Goal: Task Accomplishment & Management: Manage account settings

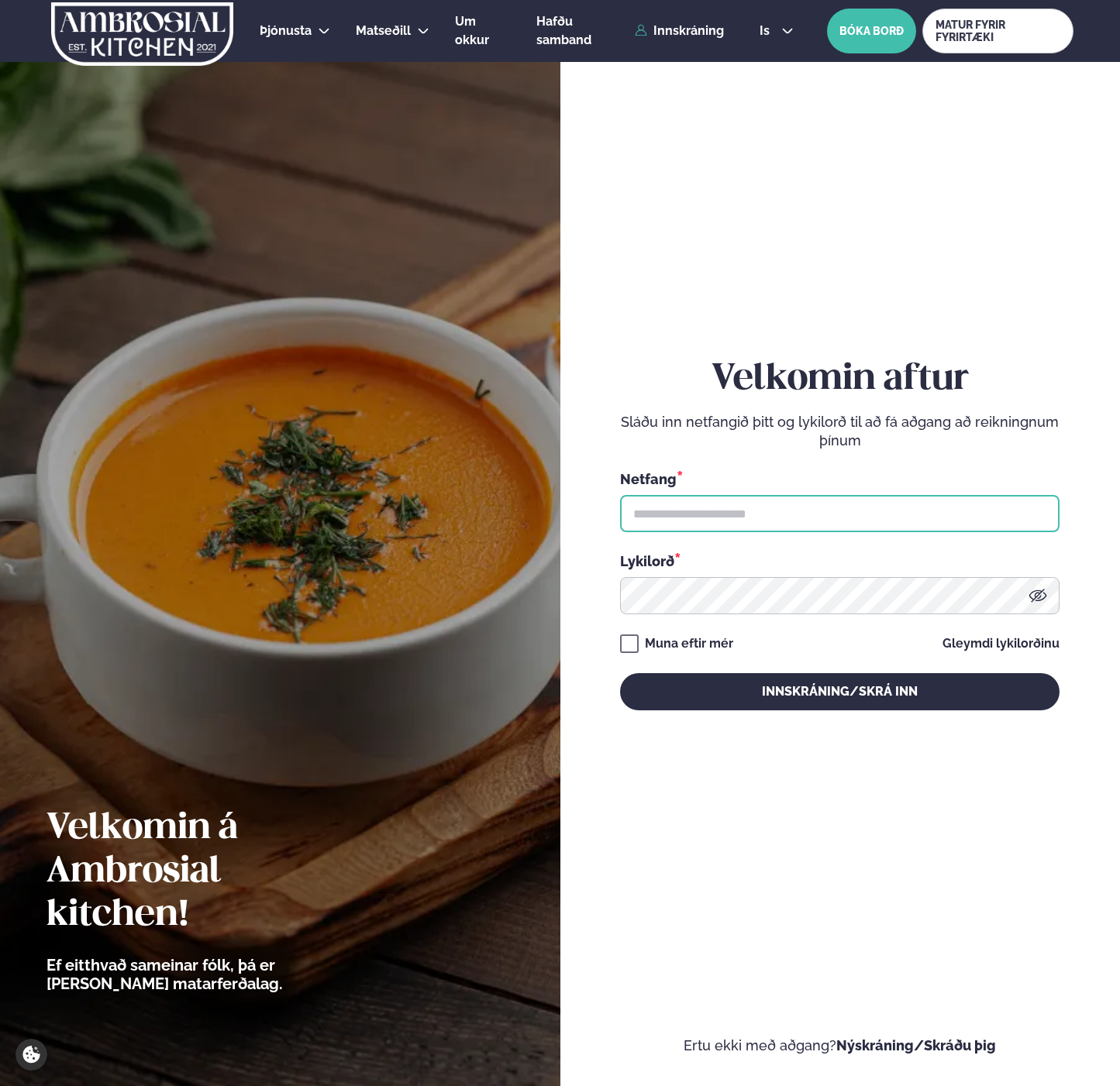
click at [757, 525] on input "text" at bounding box center [840, 514] width 440 height 37
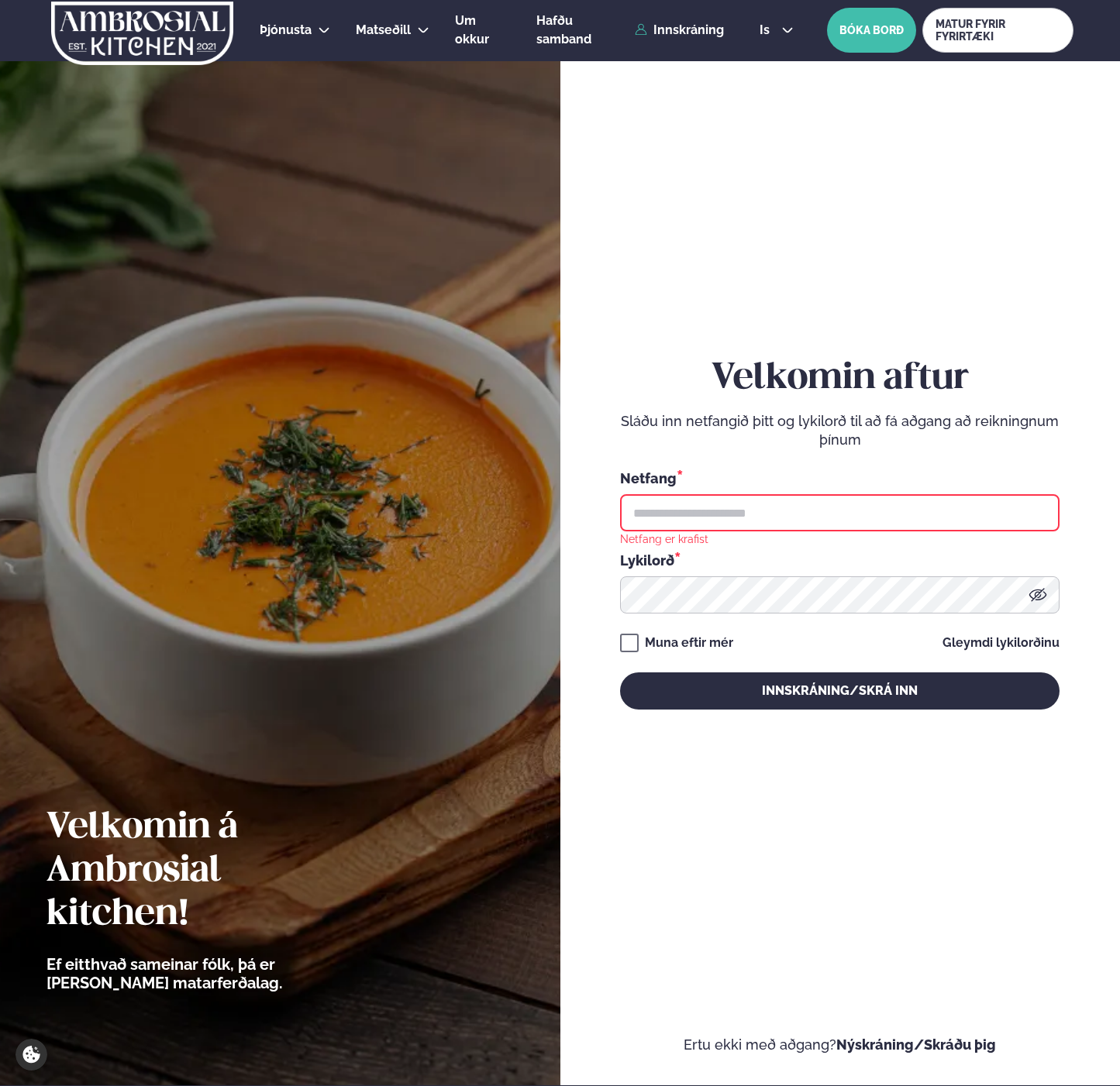
click at [842, 518] on input "text" at bounding box center [840, 513] width 440 height 37
type input "**********"
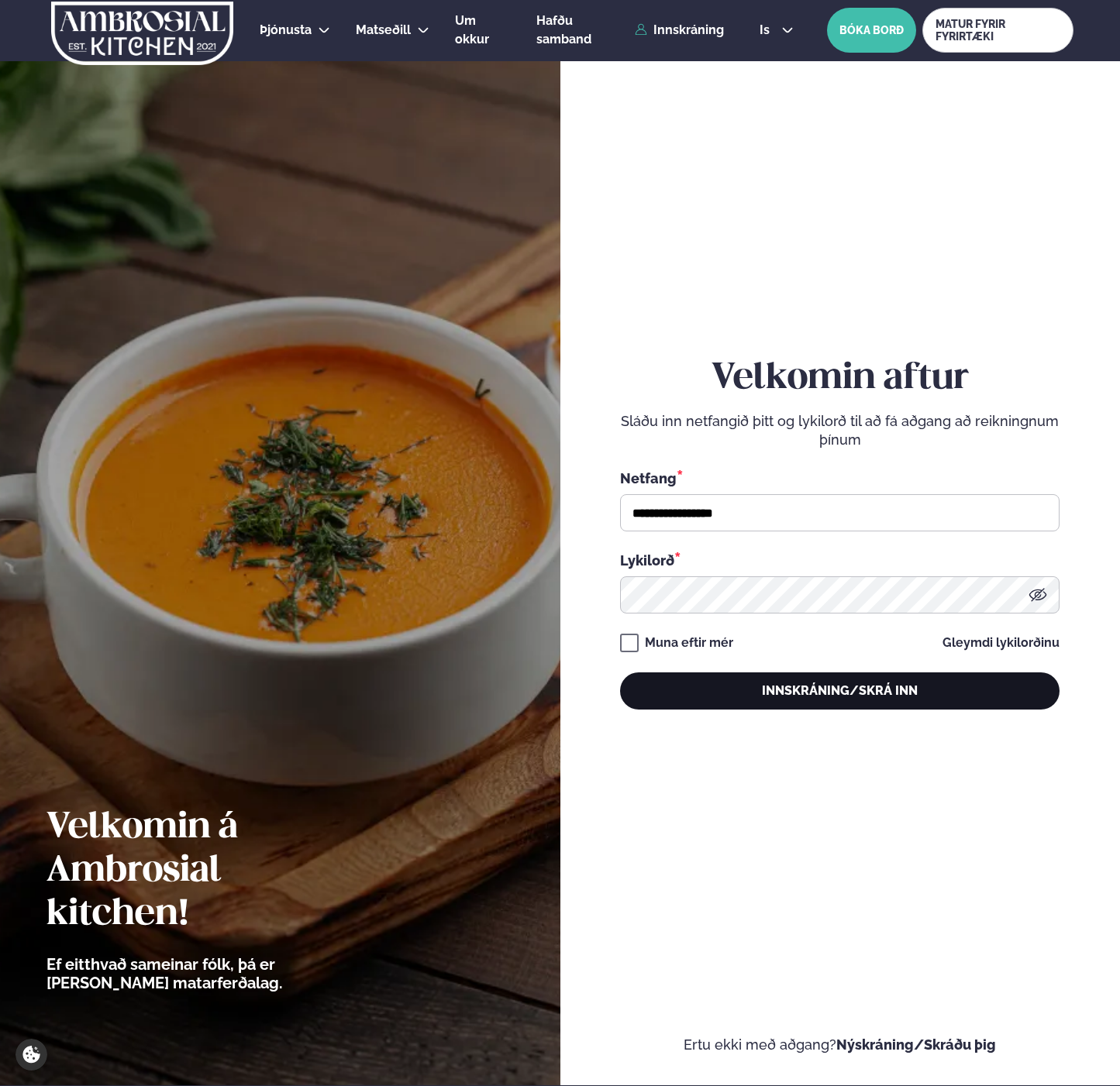
click at [706, 689] on button "Innskráning/Skrá inn" at bounding box center [840, 691] width 440 height 37
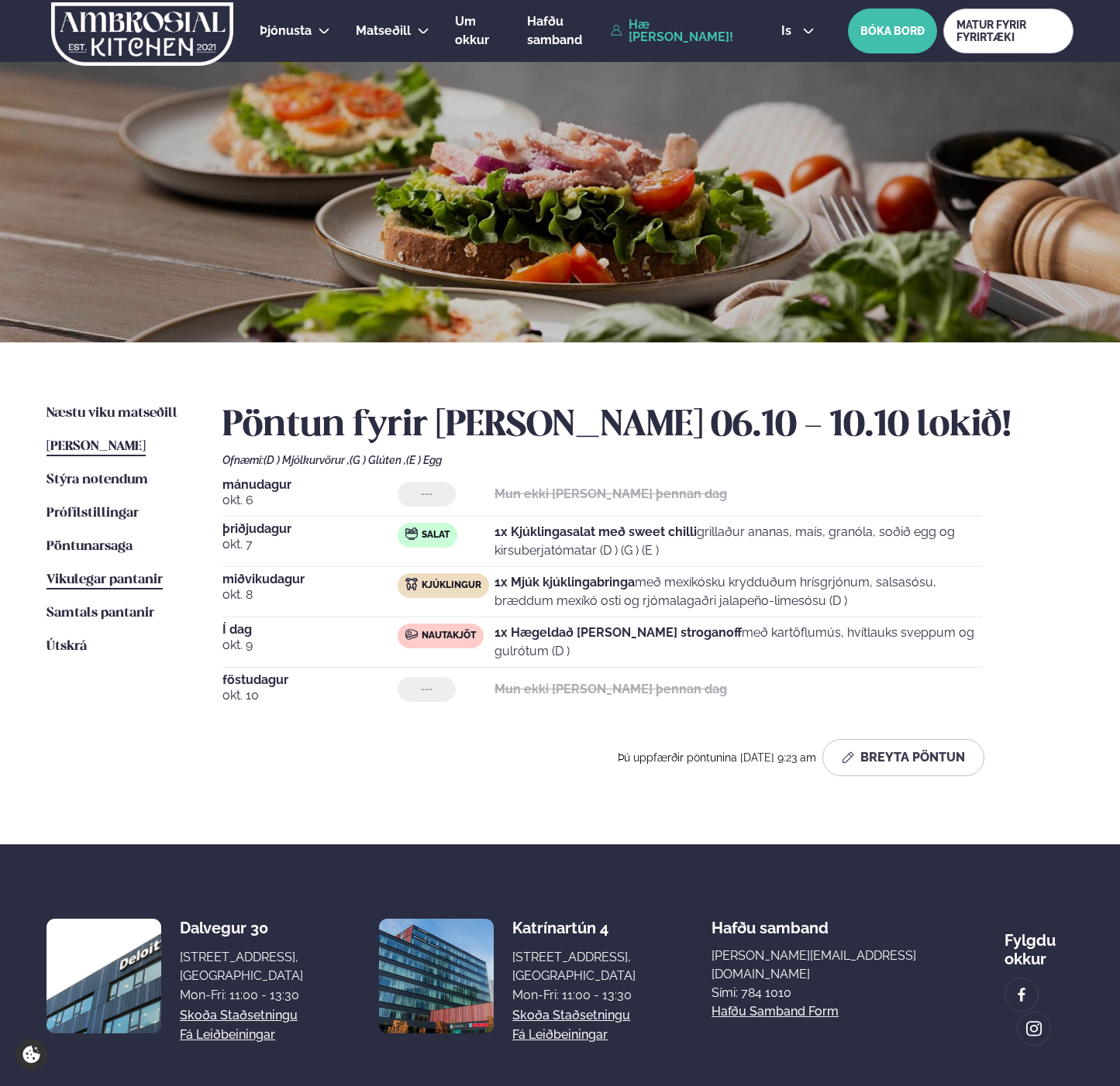
click at [77, 580] on span "Vikulegar pantanir" at bounding box center [104, 580] width 116 height 13
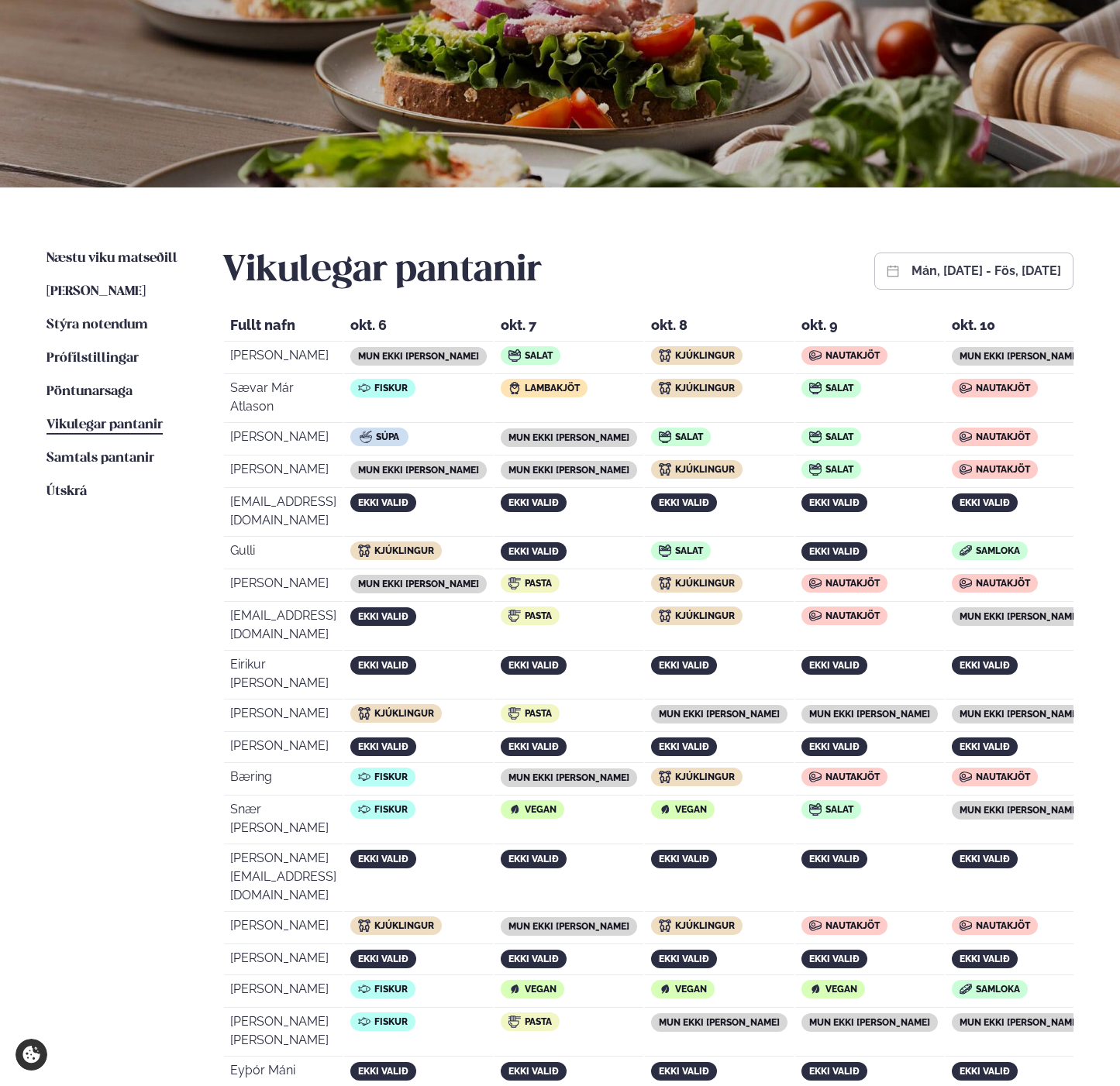
scroll to position [162, 0]
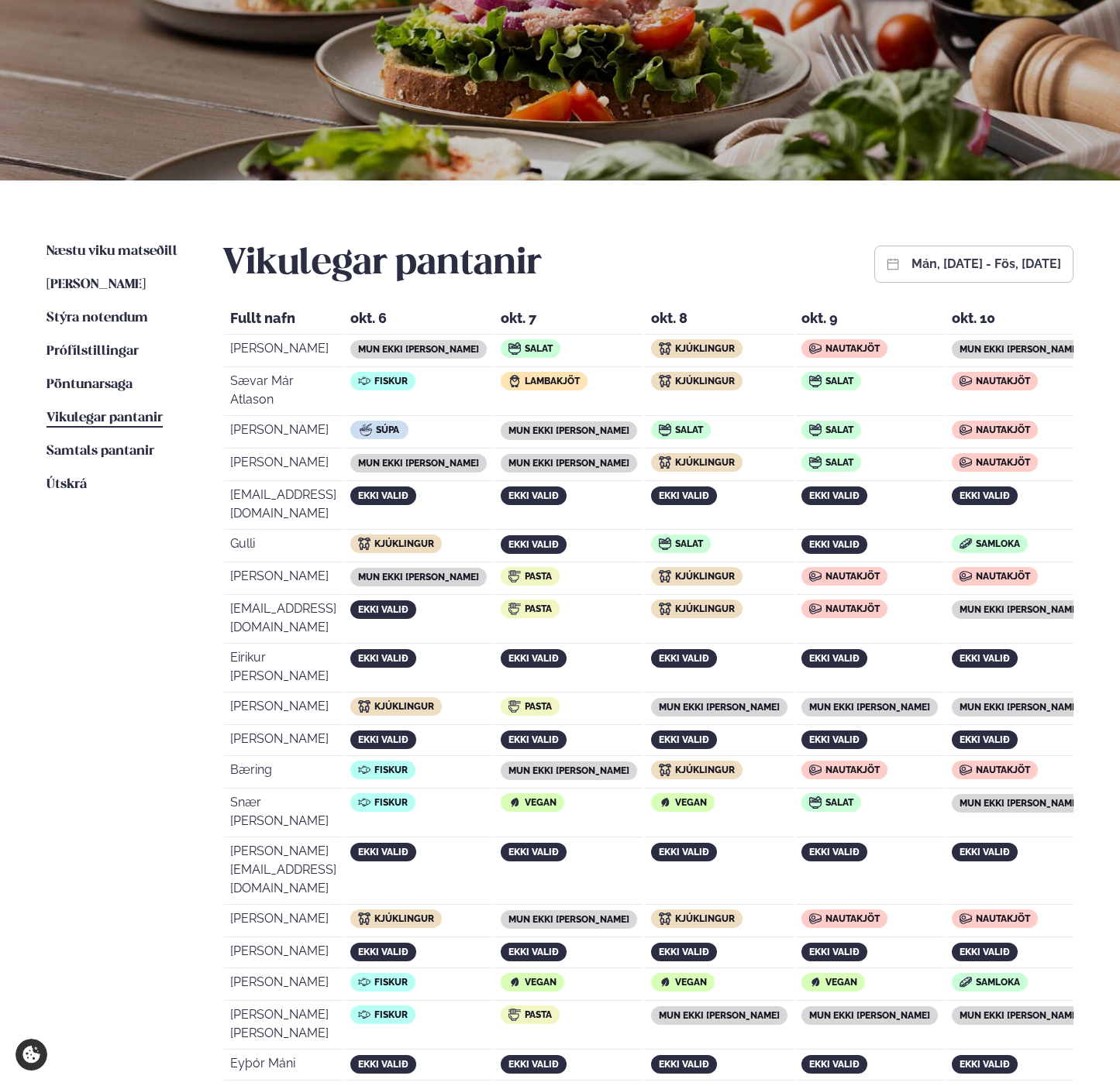
drag, startPoint x: 910, startPoint y: 573, endPoint x: 826, endPoint y: 574, distance: 84.0
click at [826, 599] on div "Nautakjöt" at bounding box center [870, 610] width 136 height 21
click at [1064, 597] on td "mun ekki [PERSON_NAME]" at bounding box center [1020, 620] width 149 height 47
